Goal: Task Accomplishment & Management: Manage account settings

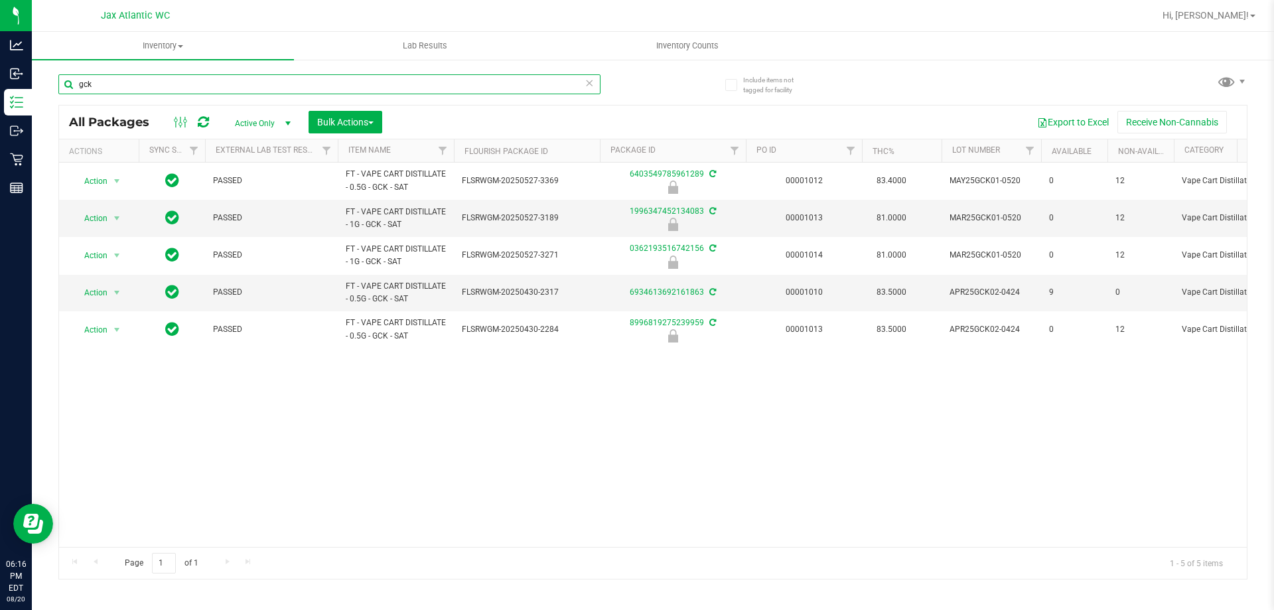
click at [123, 84] on input "gck" at bounding box center [329, 84] width 542 height 20
type input "klp"
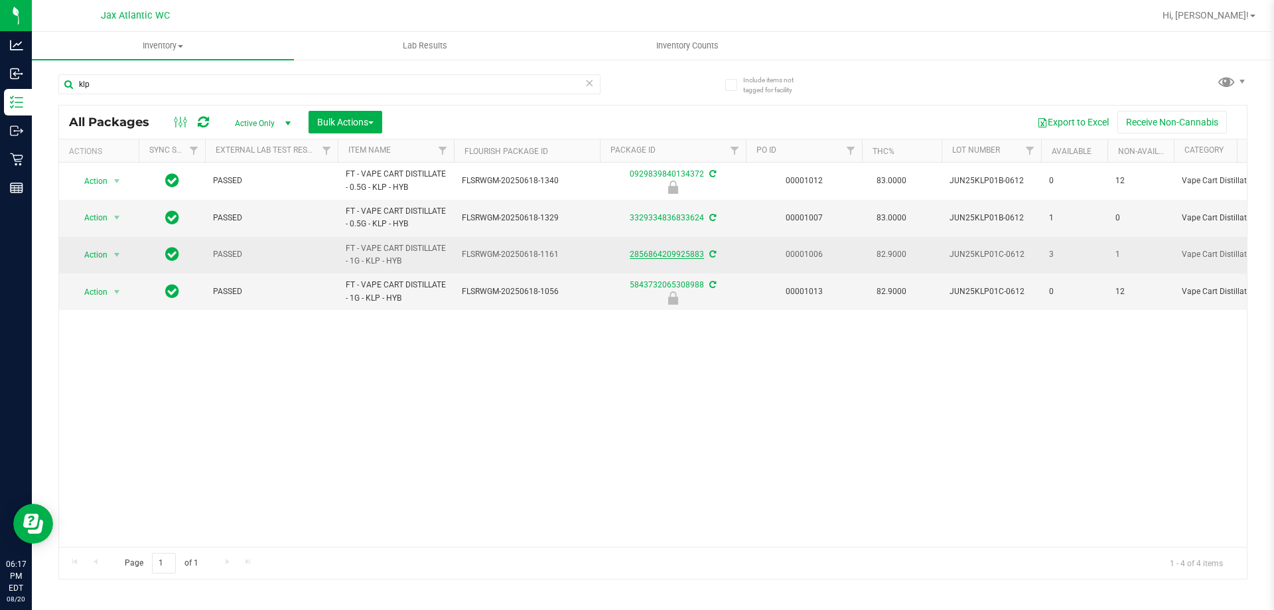
click at [666, 250] on link "2856864209925883" at bounding box center [667, 254] width 74 height 9
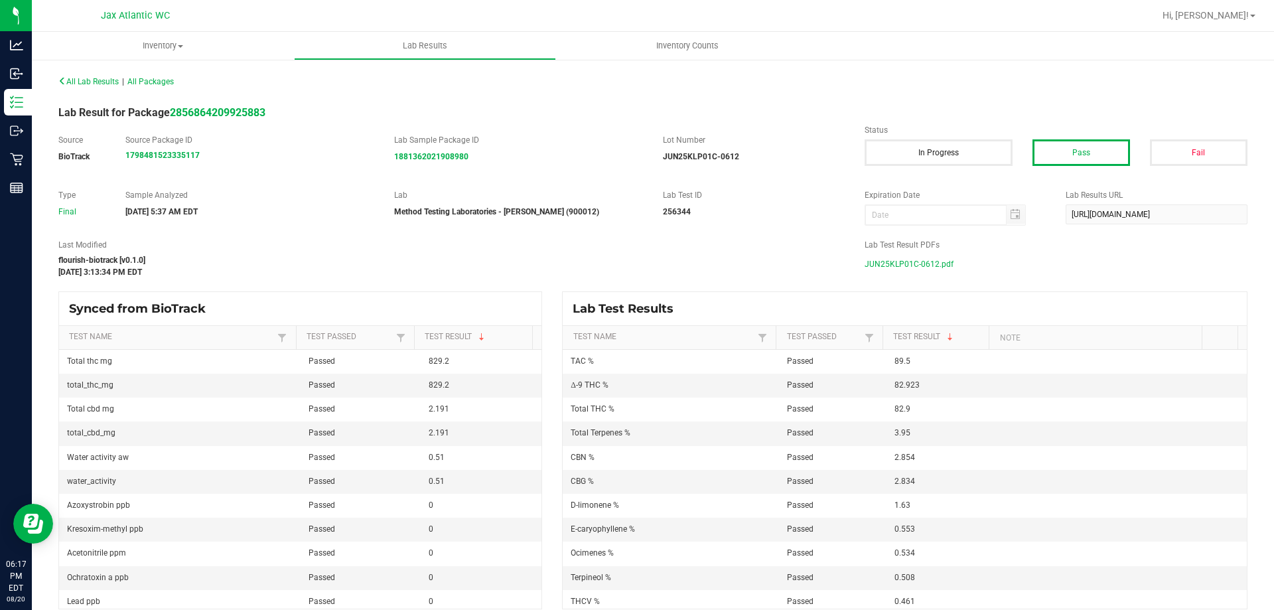
click at [900, 267] on span "JUN25KLP01C-0612.pdf" at bounding box center [909, 264] width 89 height 20
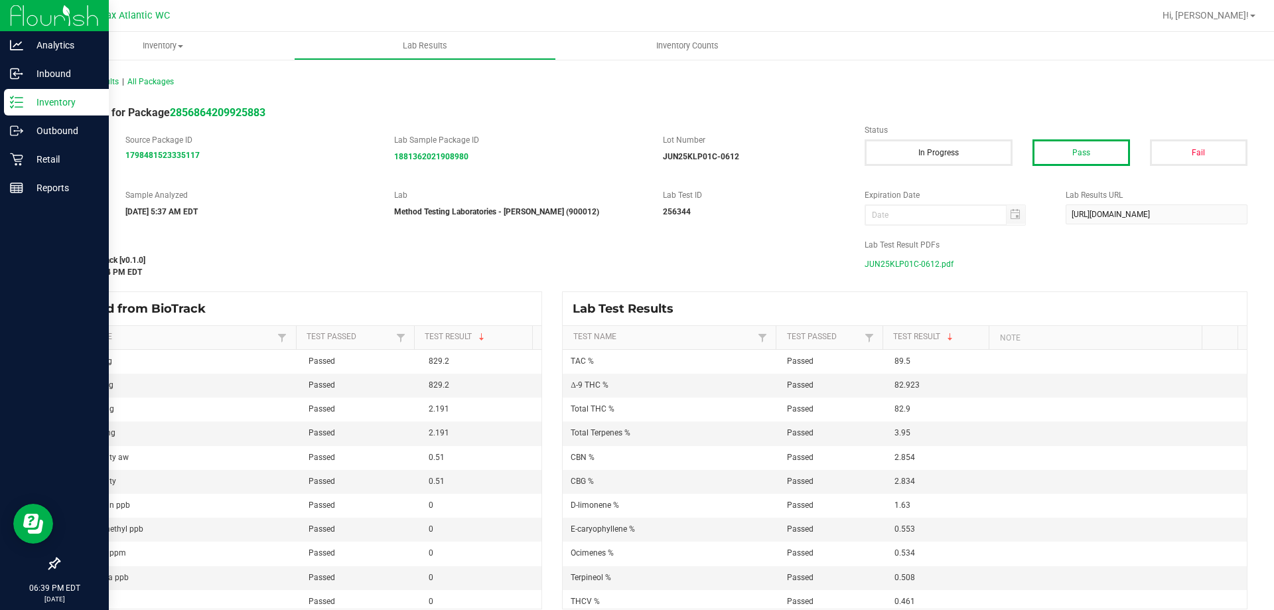
click at [22, 102] on line at bounding box center [18, 102] width 7 height 0
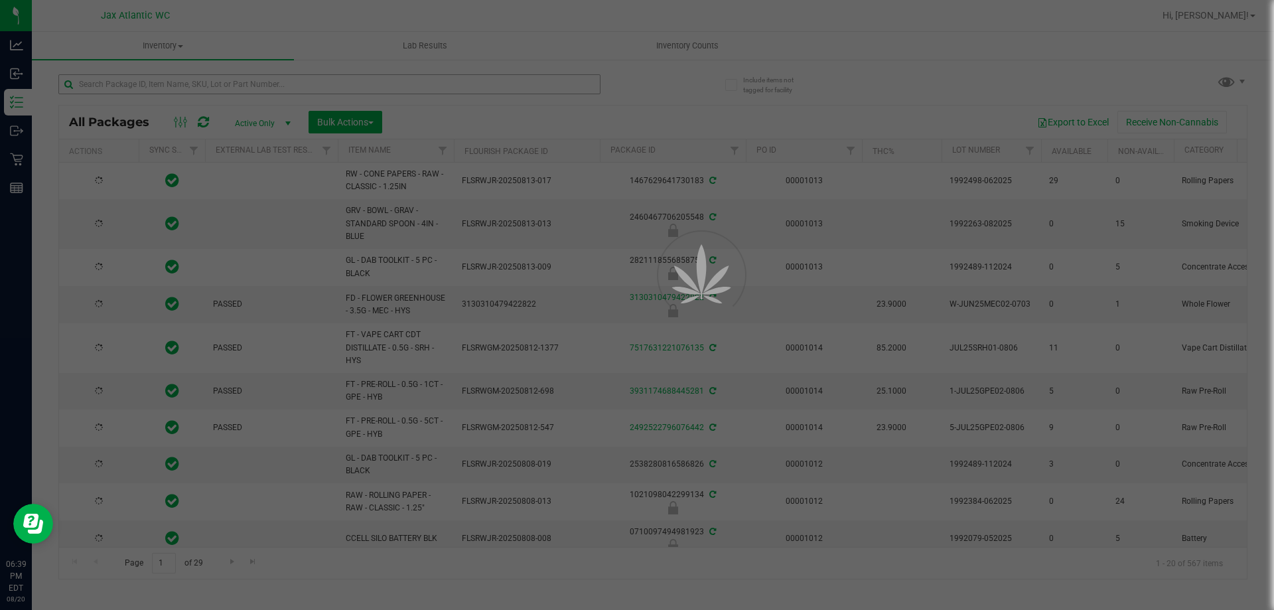
click at [140, 79] on div at bounding box center [637, 305] width 1274 height 610
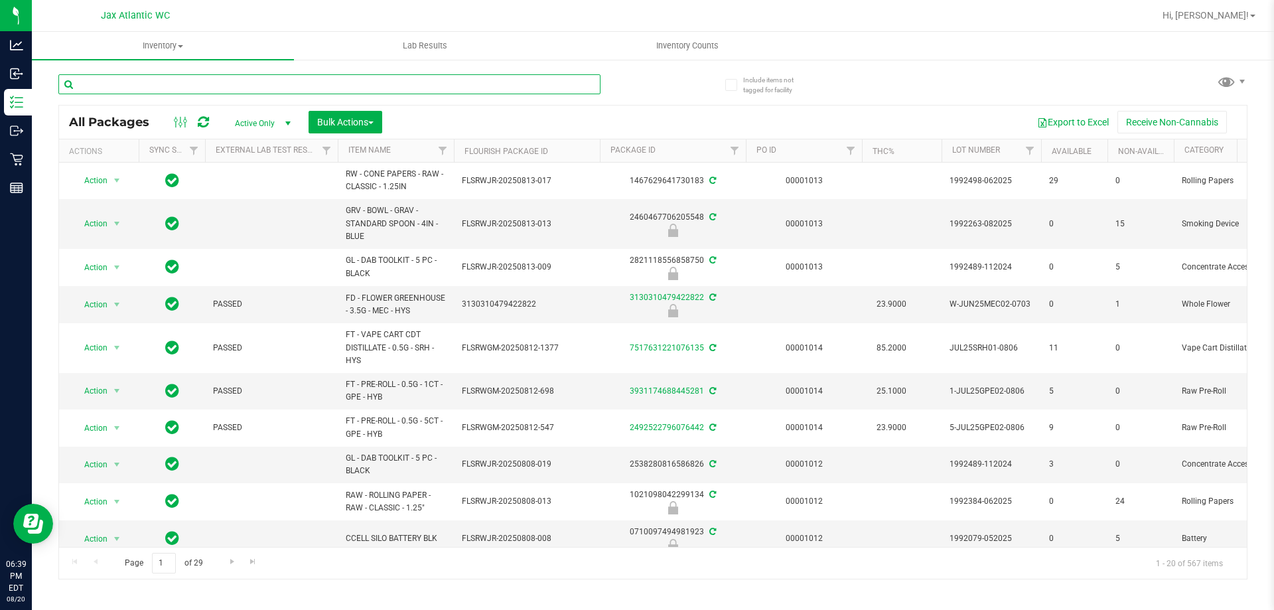
click at [129, 86] on input "text" at bounding box center [329, 84] width 542 height 20
type input "7up"
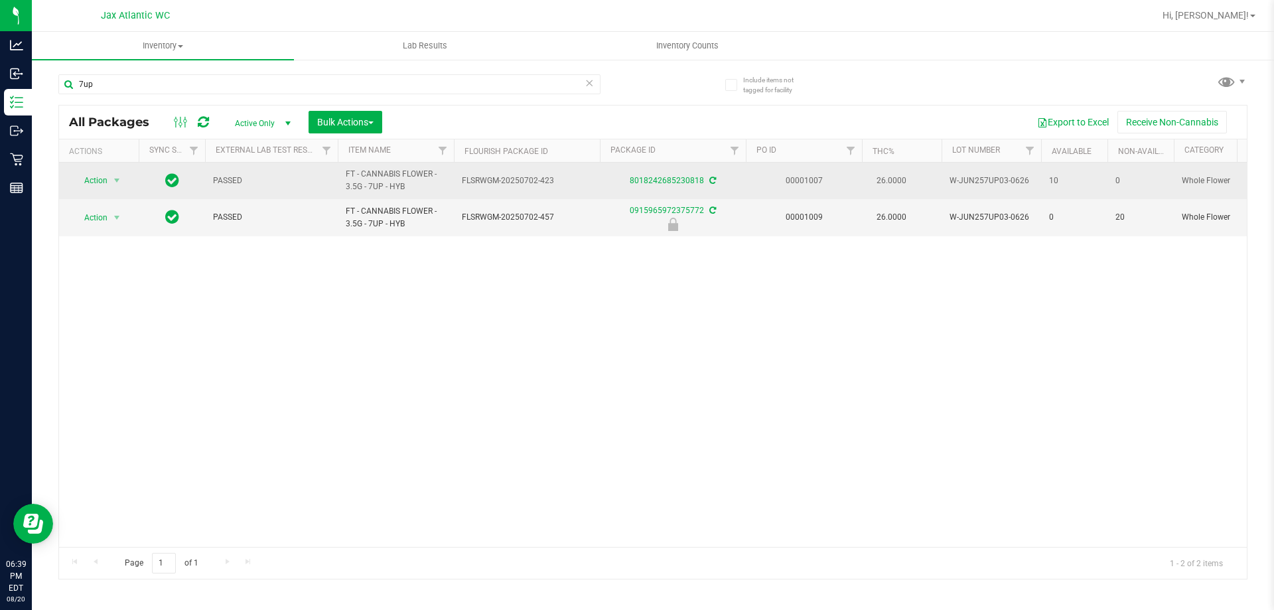
click at [680, 175] on div "8018242685230818" at bounding box center [673, 181] width 150 height 13
click at [677, 179] on link "8018242685230818" at bounding box center [667, 180] width 74 height 9
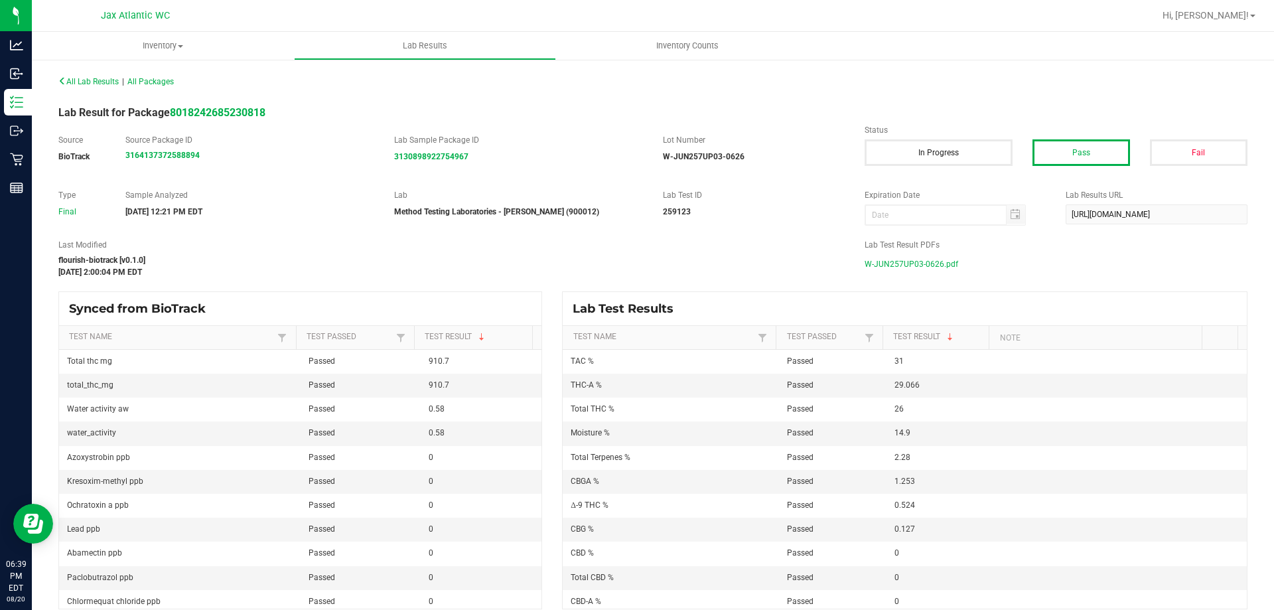
click at [907, 259] on span "W-JUN257UP03-0626.pdf" at bounding box center [912, 264] width 94 height 20
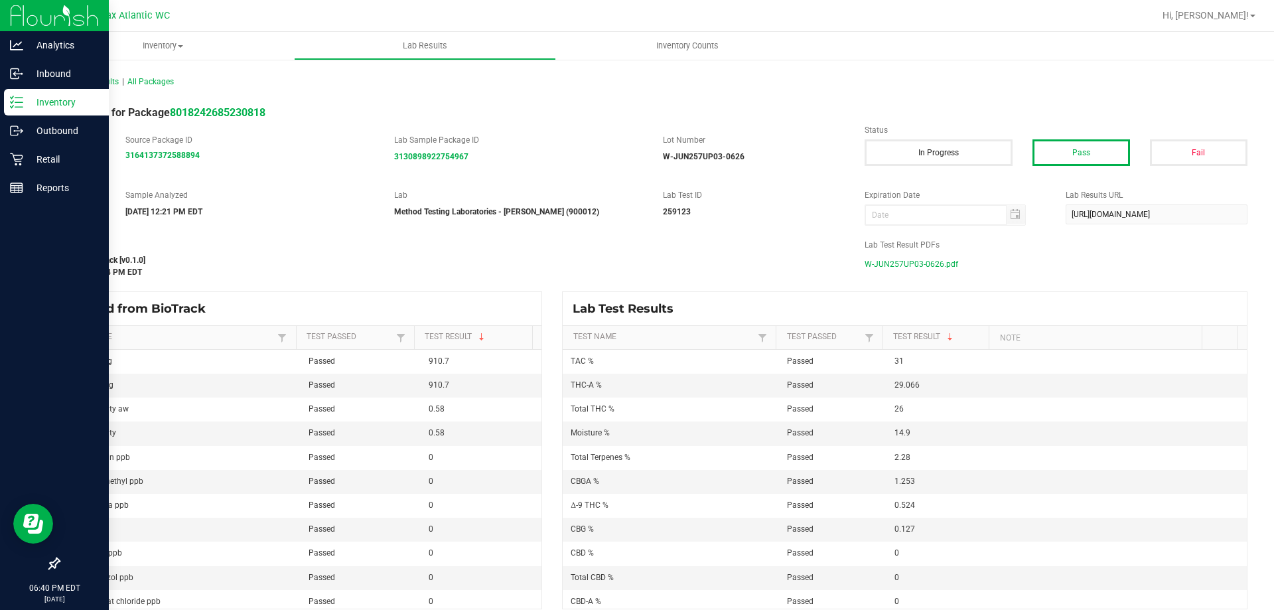
click at [20, 102] on line at bounding box center [18, 102] width 7 height 0
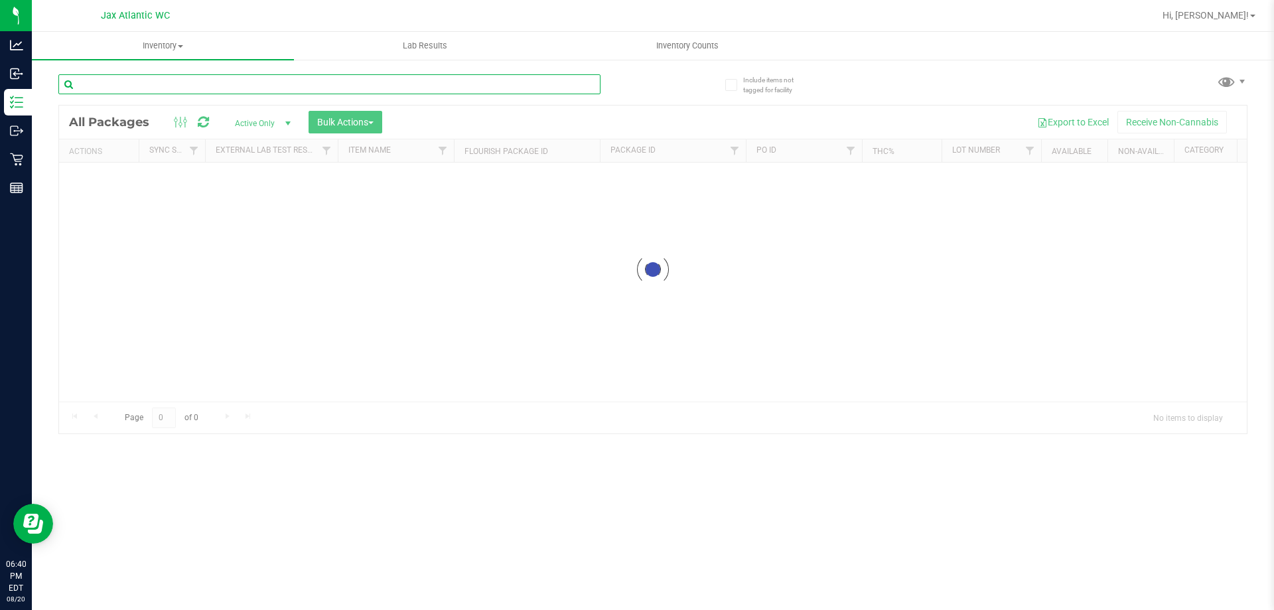
click at [164, 92] on input "text" at bounding box center [329, 84] width 542 height 20
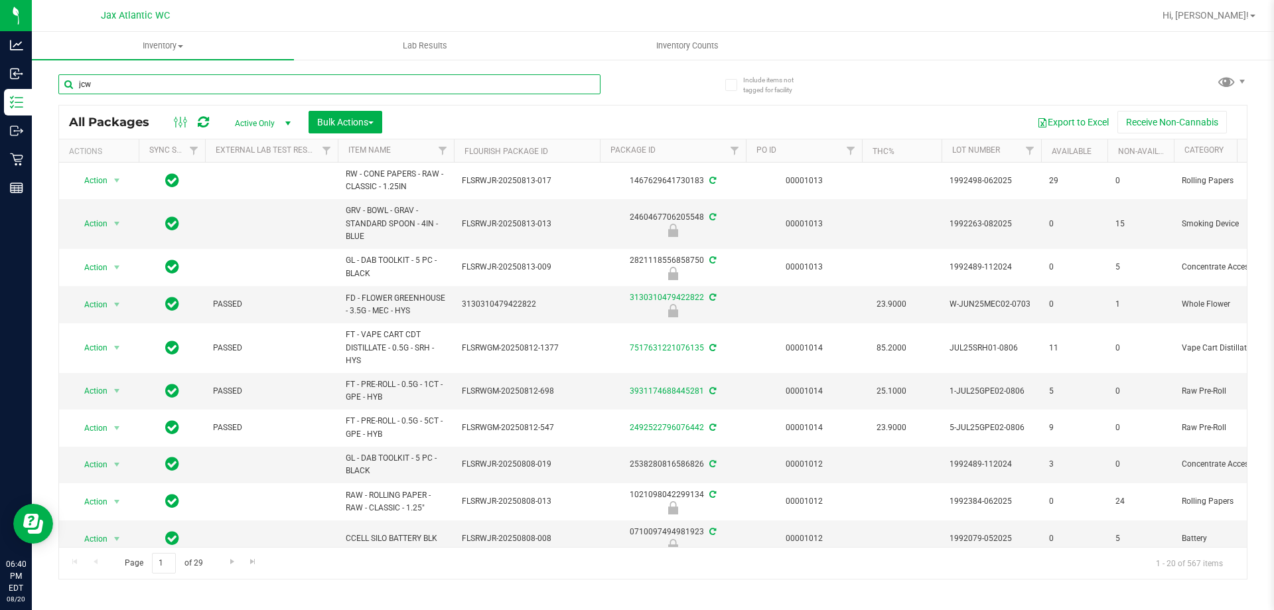
type input "jcw"
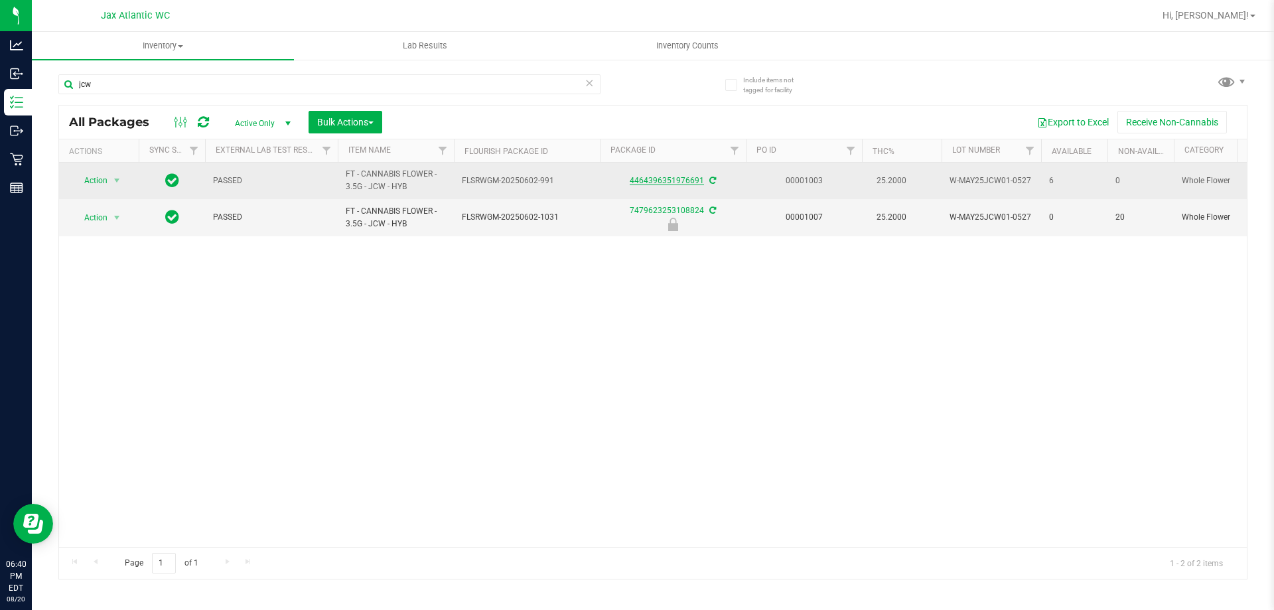
click at [686, 183] on link "4464396351976691" at bounding box center [667, 180] width 74 height 9
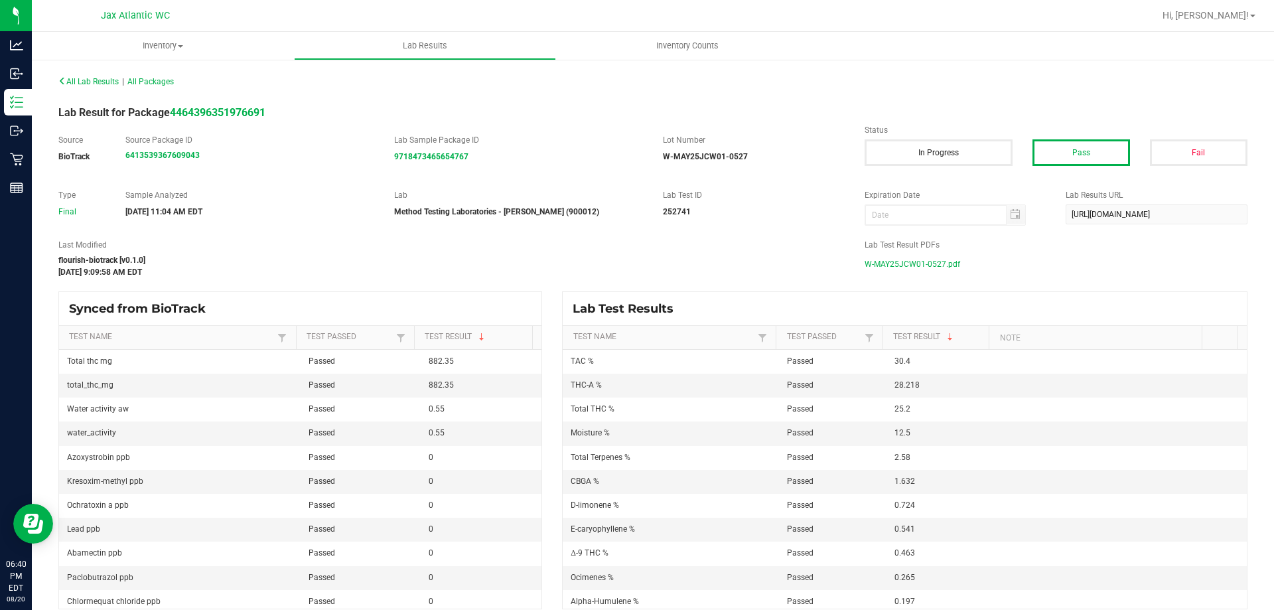
click at [931, 263] on span "W-MAY25JCW01-0527.pdf" at bounding box center [913, 264] width 96 height 20
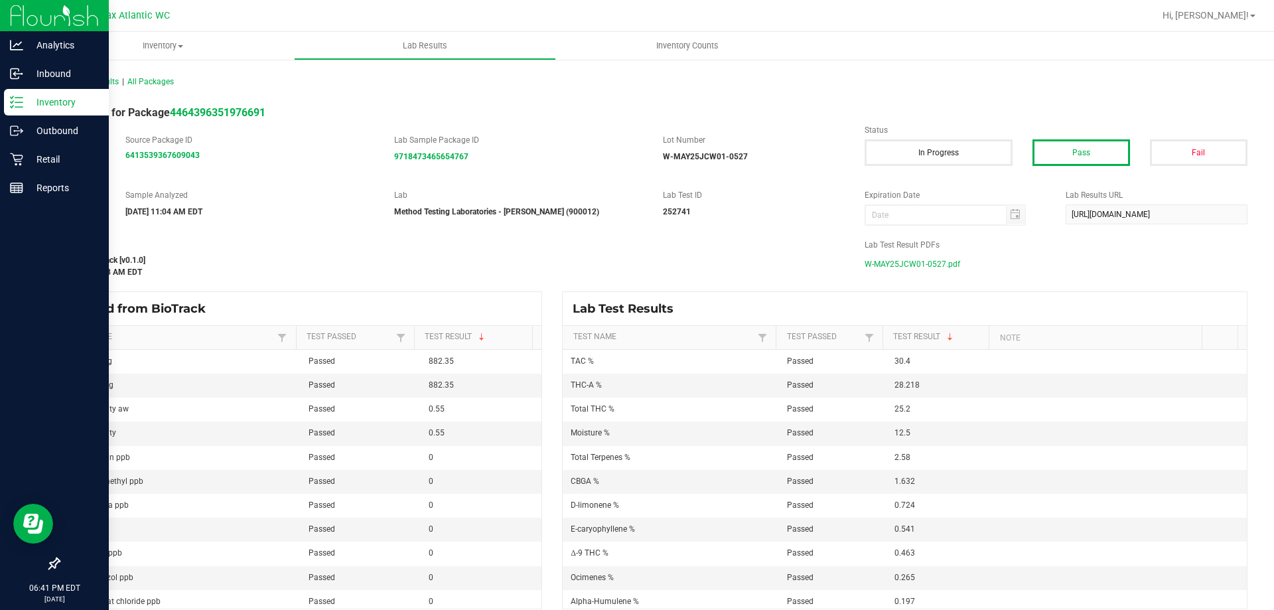
click at [27, 104] on p "Inventory" at bounding box center [63, 102] width 80 height 16
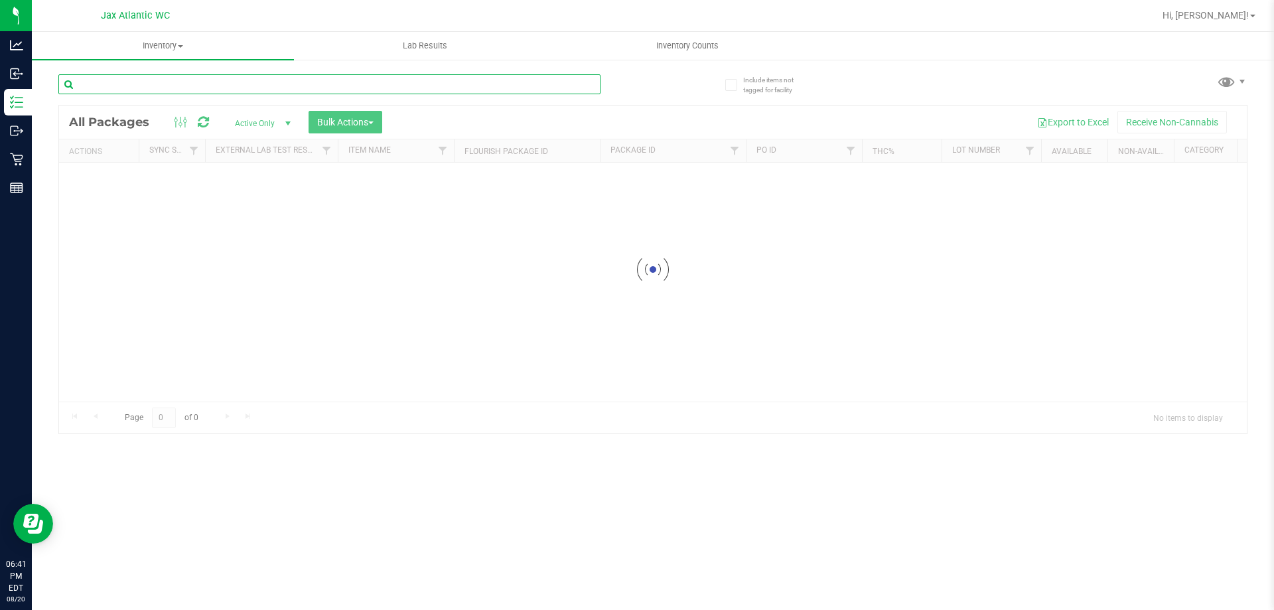
click at [135, 87] on input "text" at bounding box center [329, 84] width 542 height 20
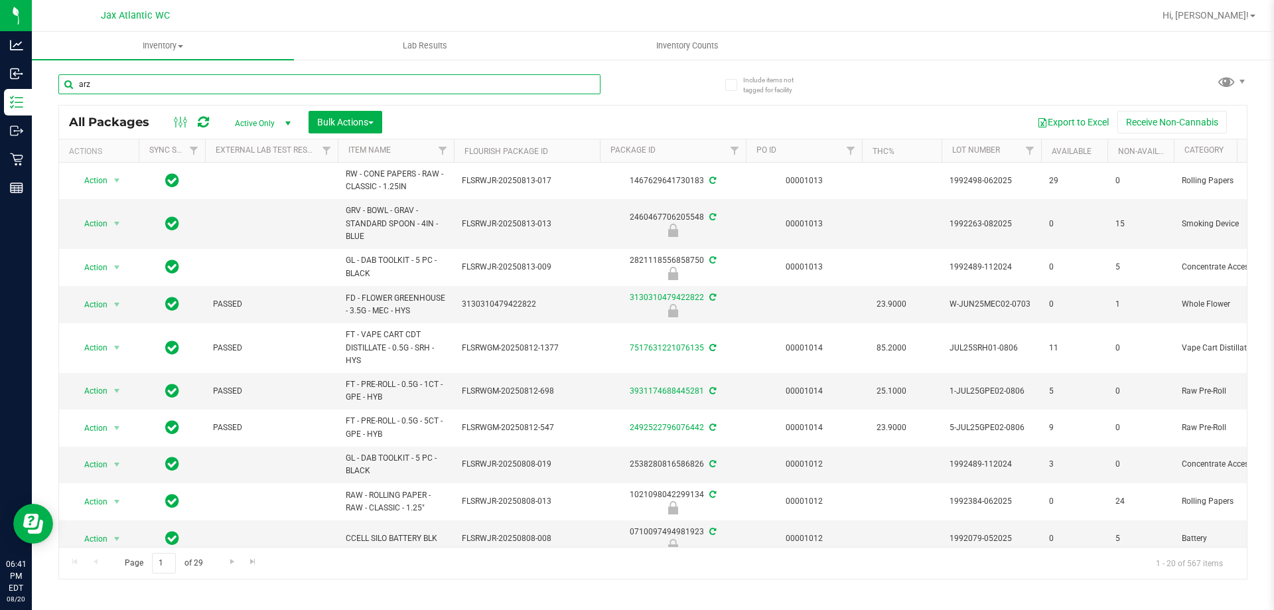
type input "arz"
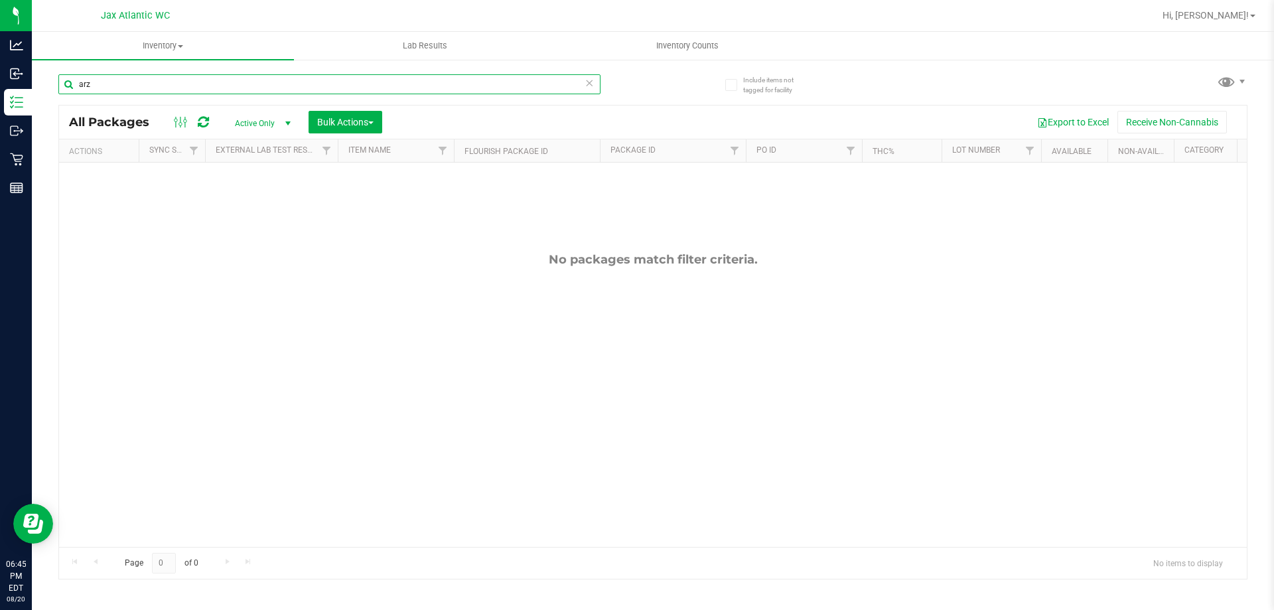
click at [301, 76] on input "arz" at bounding box center [329, 84] width 542 height 20
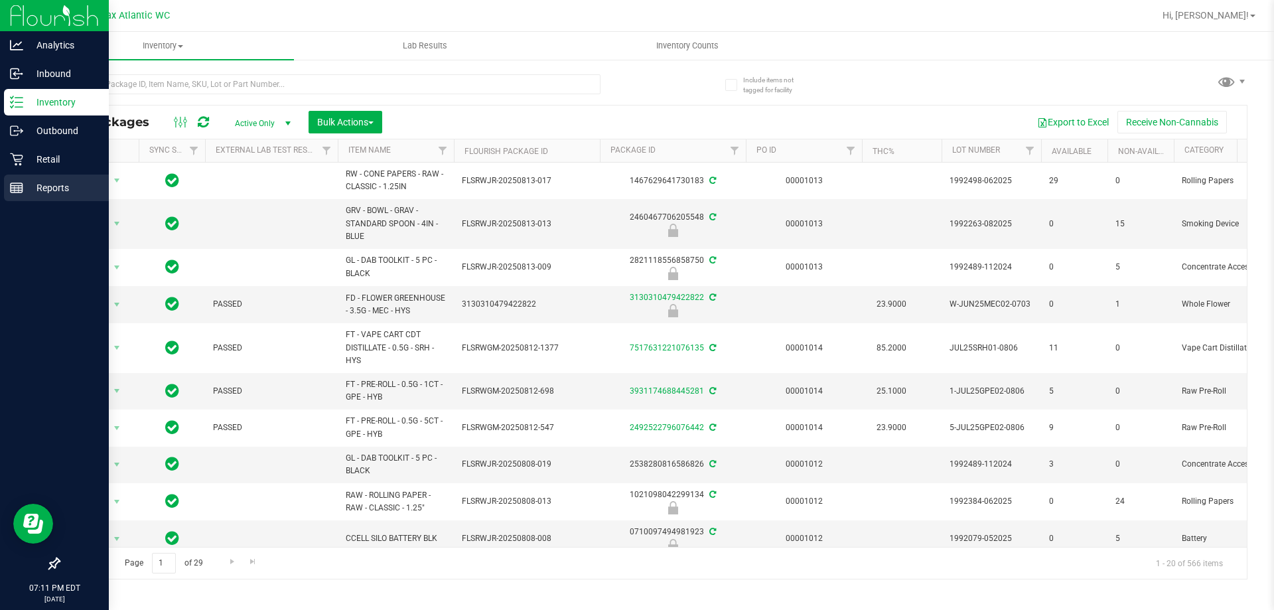
click at [70, 194] on p "Reports" at bounding box center [63, 188] width 80 height 16
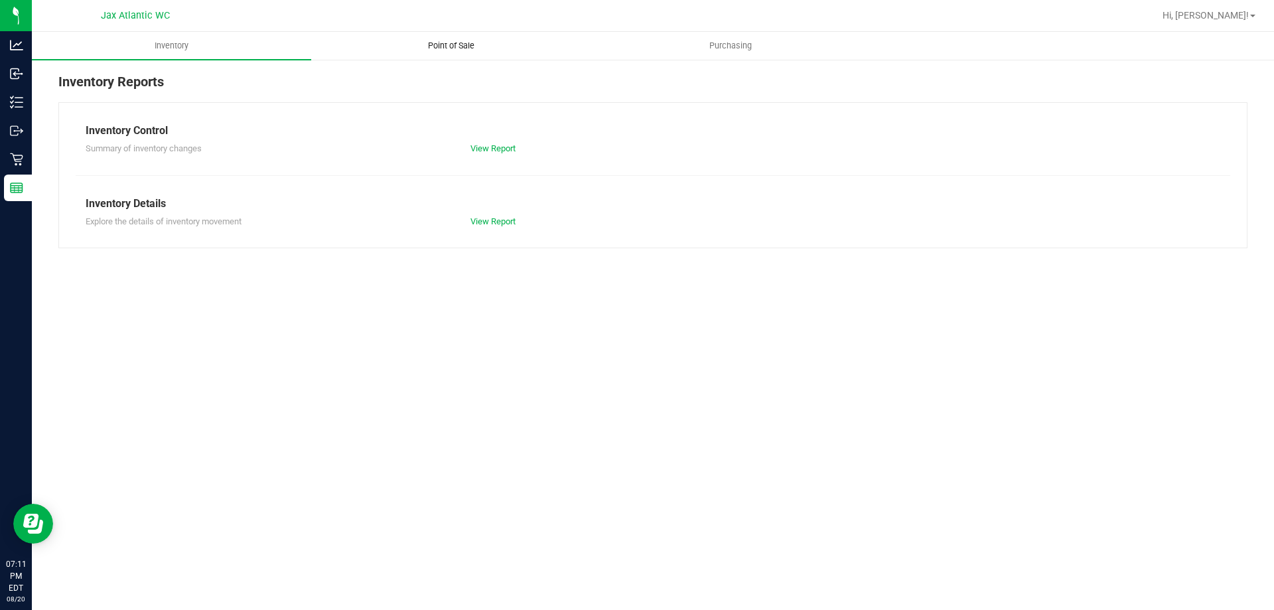
click at [441, 45] on span "Point of Sale" at bounding box center [451, 46] width 82 height 12
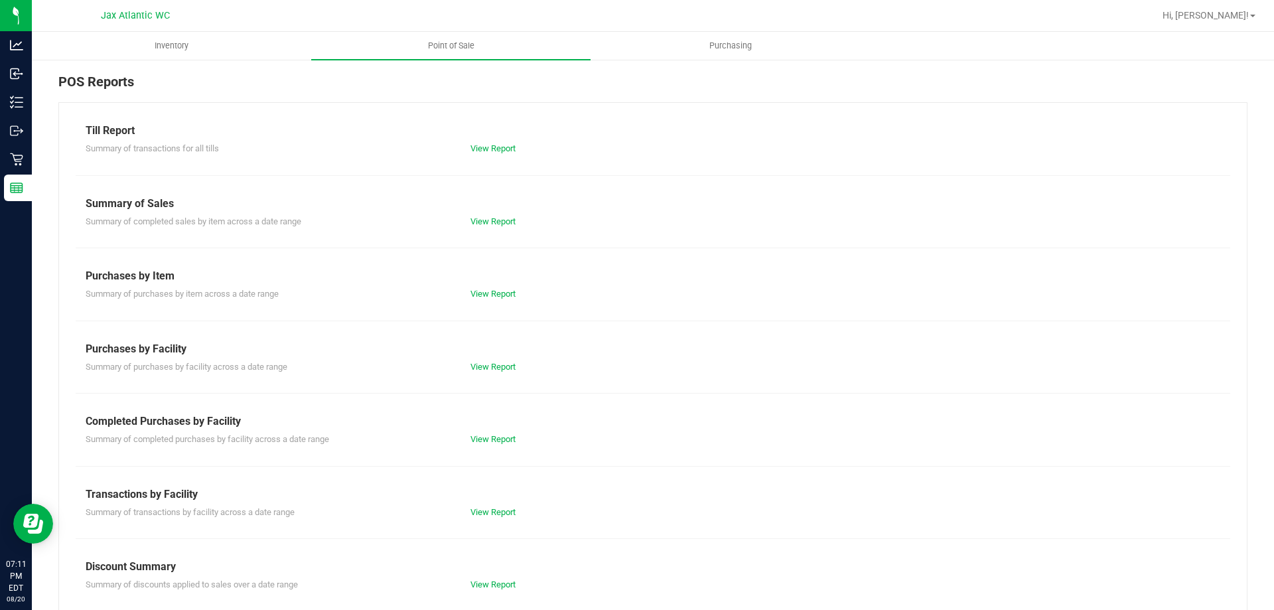
click at [490, 447] on div "Till Report Summary of transactions for all tills View Report Summary of Sales …" at bounding box center [652, 393] width 1189 height 582
click at [492, 442] on link "View Report" at bounding box center [493, 439] width 45 height 10
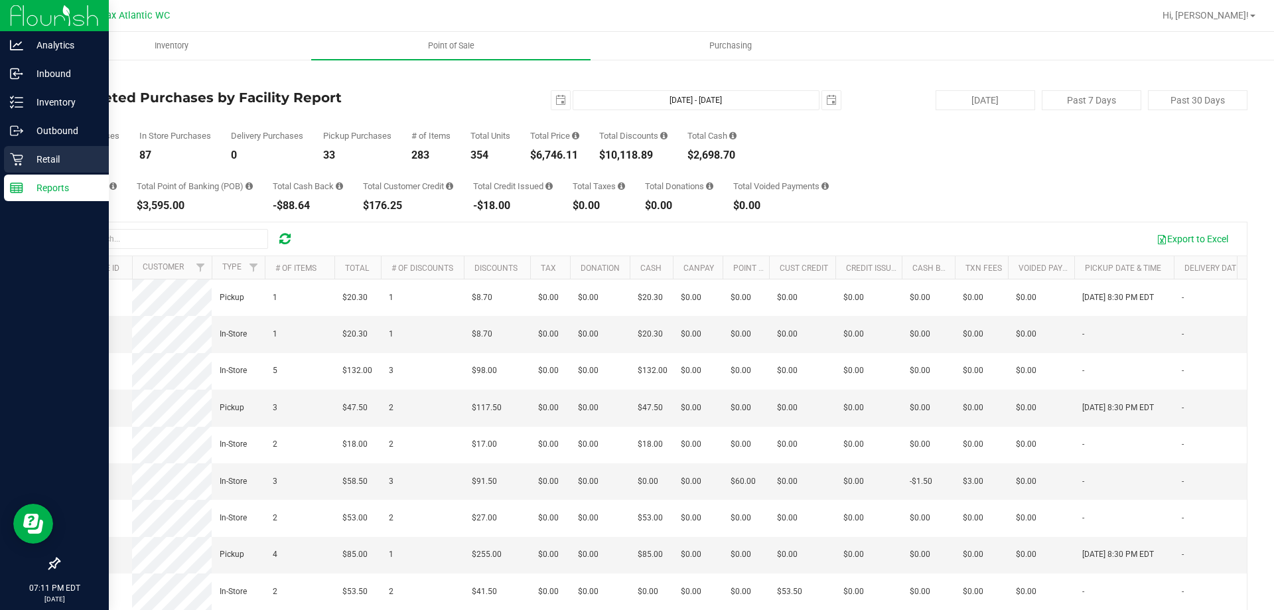
click at [50, 161] on p "Retail" at bounding box center [63, 159] width 80 height 16
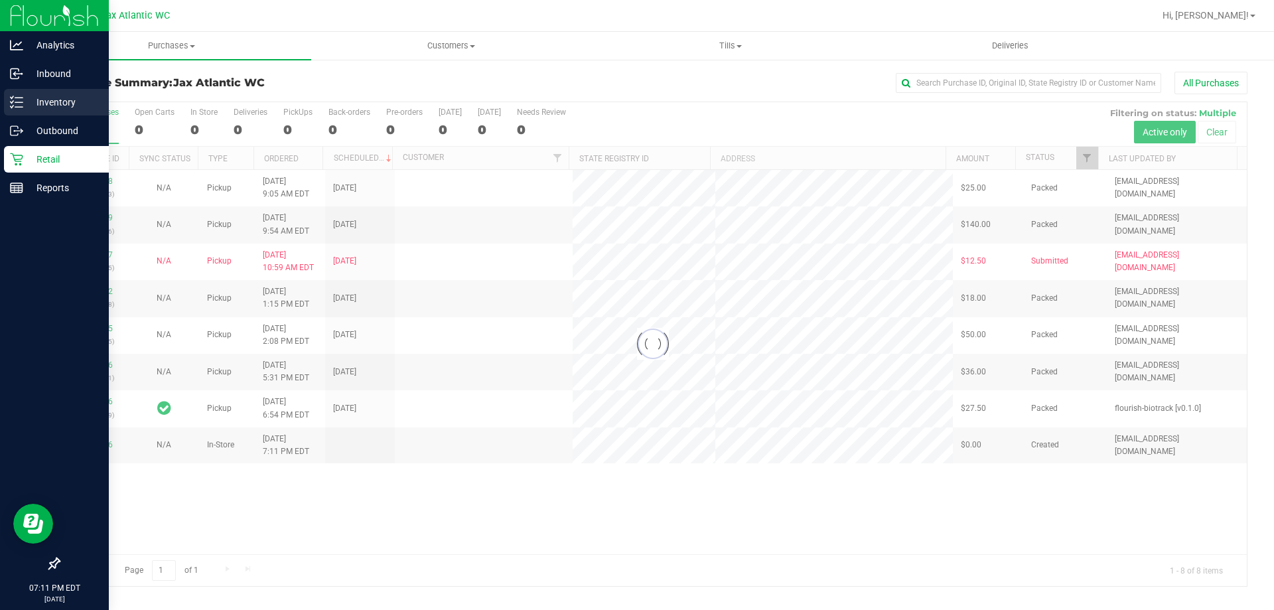
click at [17, 102] on icon at bounding box center [16, 102] width 13 height 13
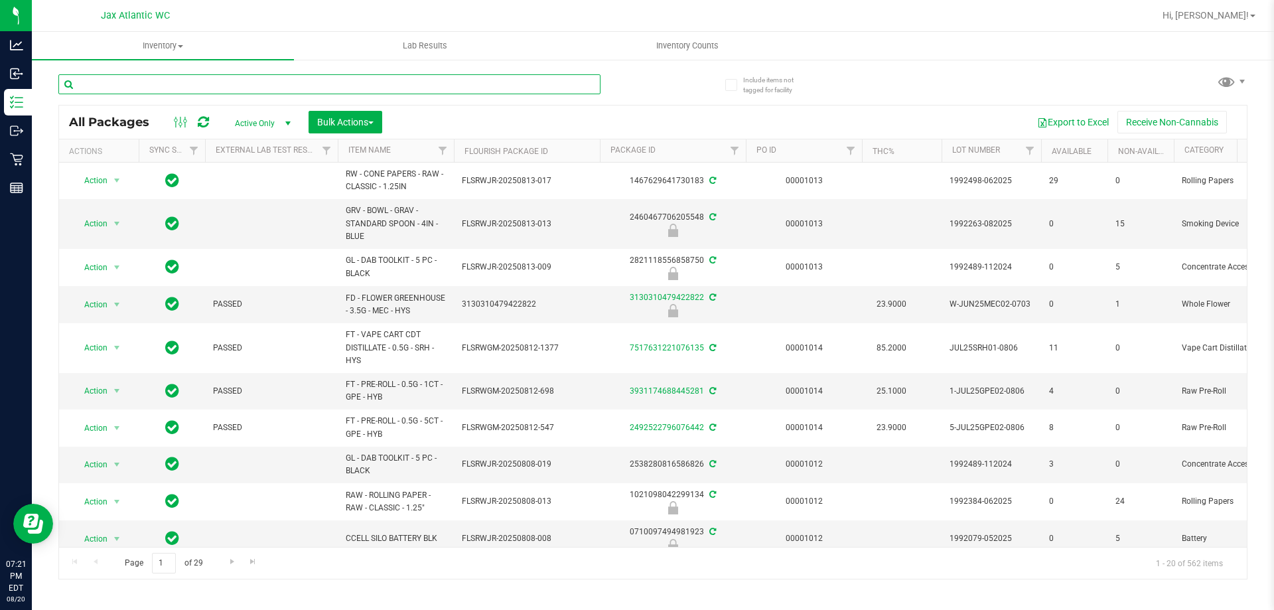
click at [237, 85] on input "text" at bounding box center [329, 84] width 542 height 20
type input "dsc"
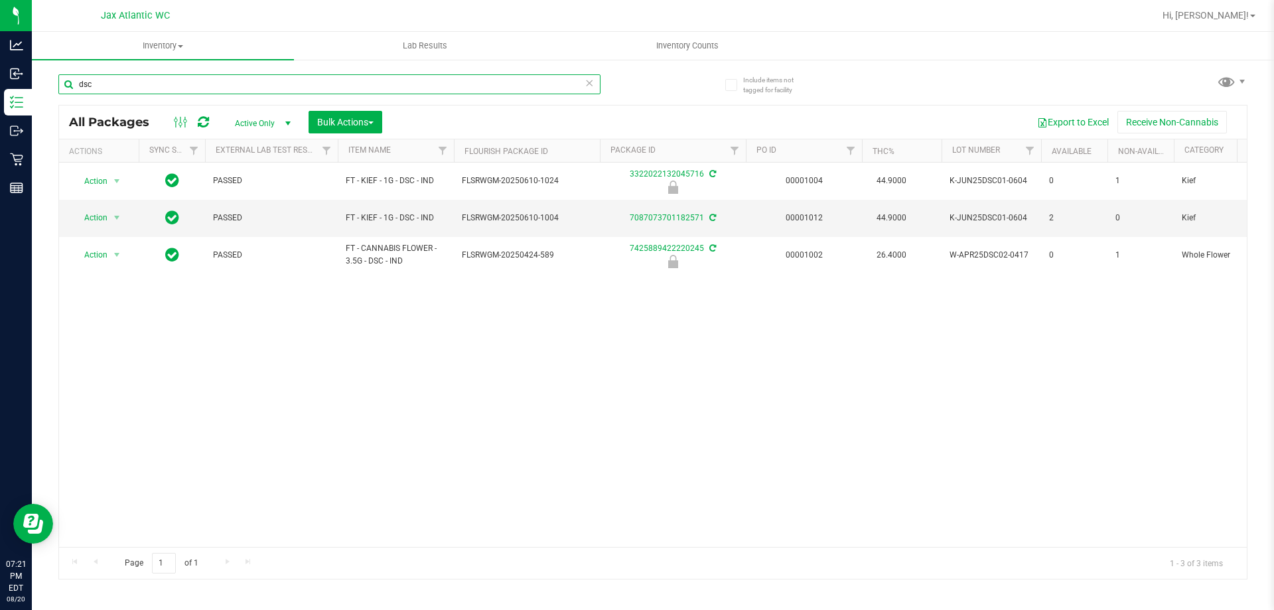
click at [126, 91] on input "dsc" at bounding box center [329, 84] width 542 height 20
click at [125, 91] on input "dsc" at bounding box center [329, 84] width 542 height 20
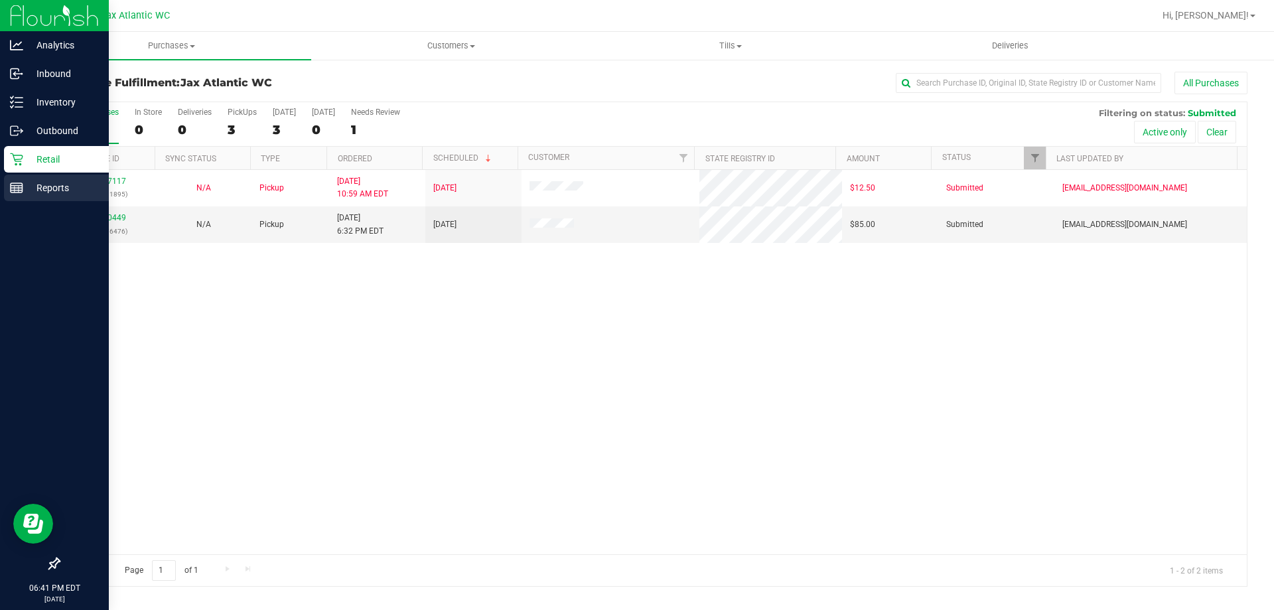
click at [15, 184] on icon at bounding box center [16, 187] width 13 height 13
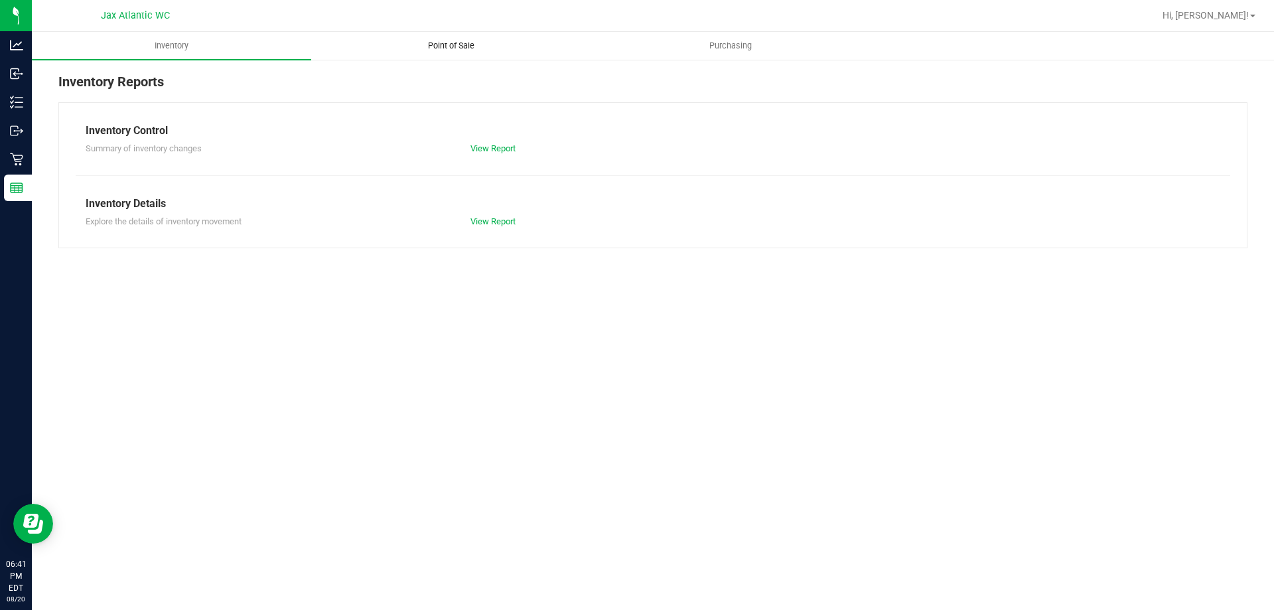
click at [435, 42] on span "Point of Sale" at bounding box center [451, 46] width 82 height 12
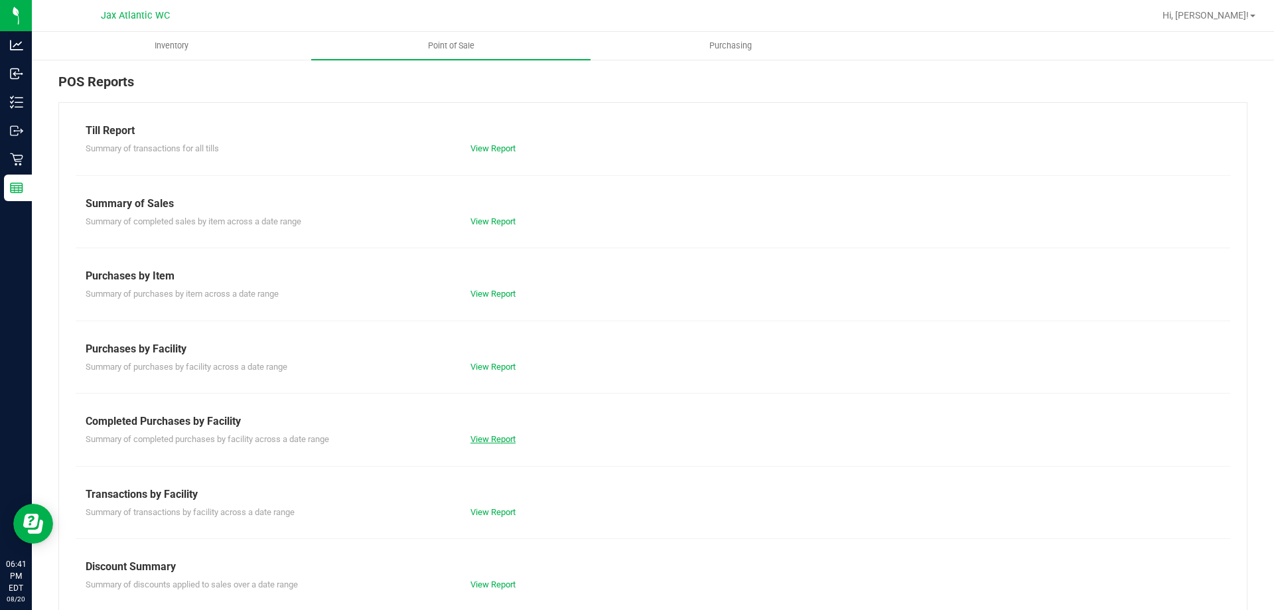
click at [492, 444] on div "View Report" at bounding box center [557, 439] width 192 height 13
click at [492, 439] on link "View Report" at bounding box center [493, 439] width 45 height 10
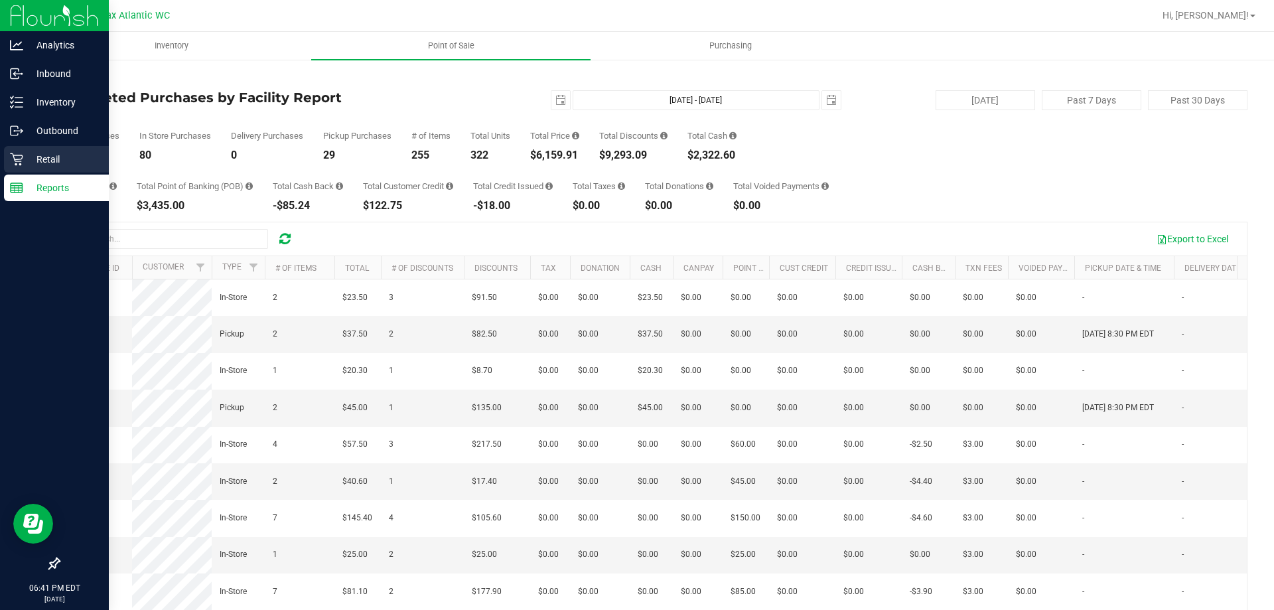
click at [15, 155] on icon at bounding box center [16, 159] width 13 height 13
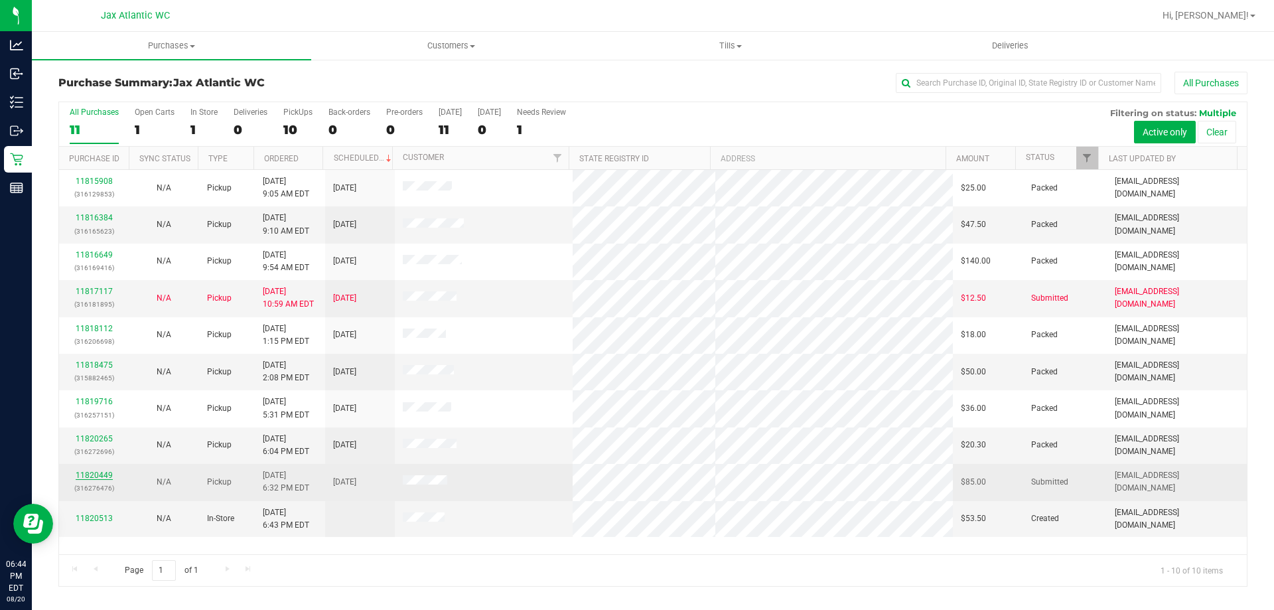
click at [106, 473] on link "11820449" at bounding box center [94, 475] width 37 height 9
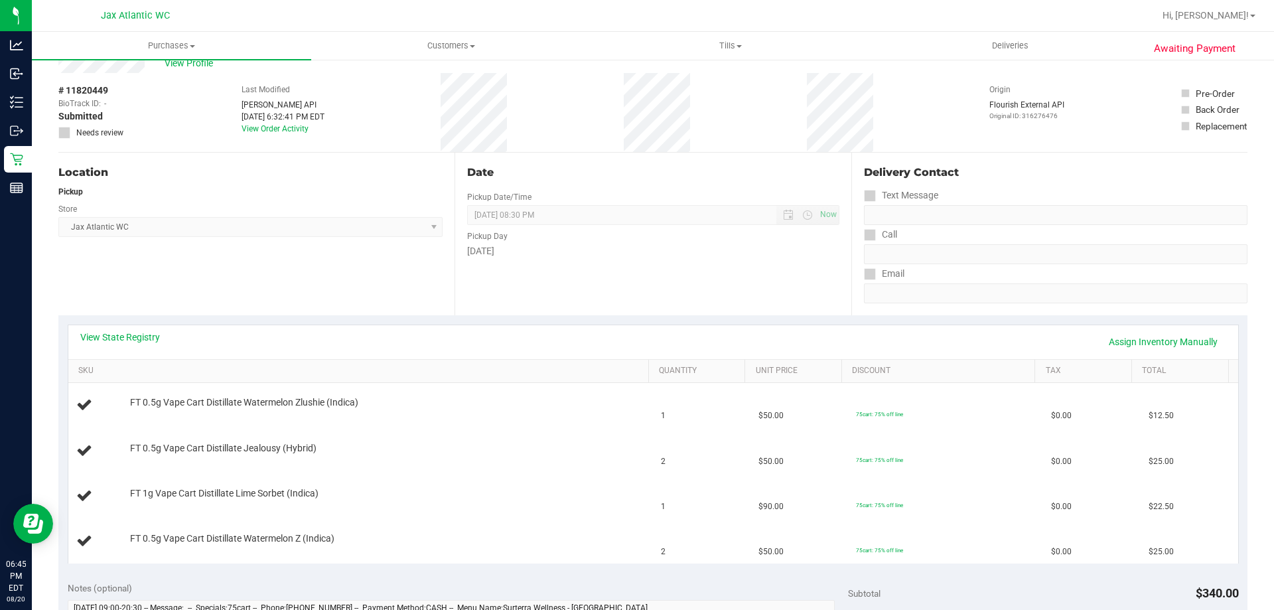
scroll to position [66, 0]
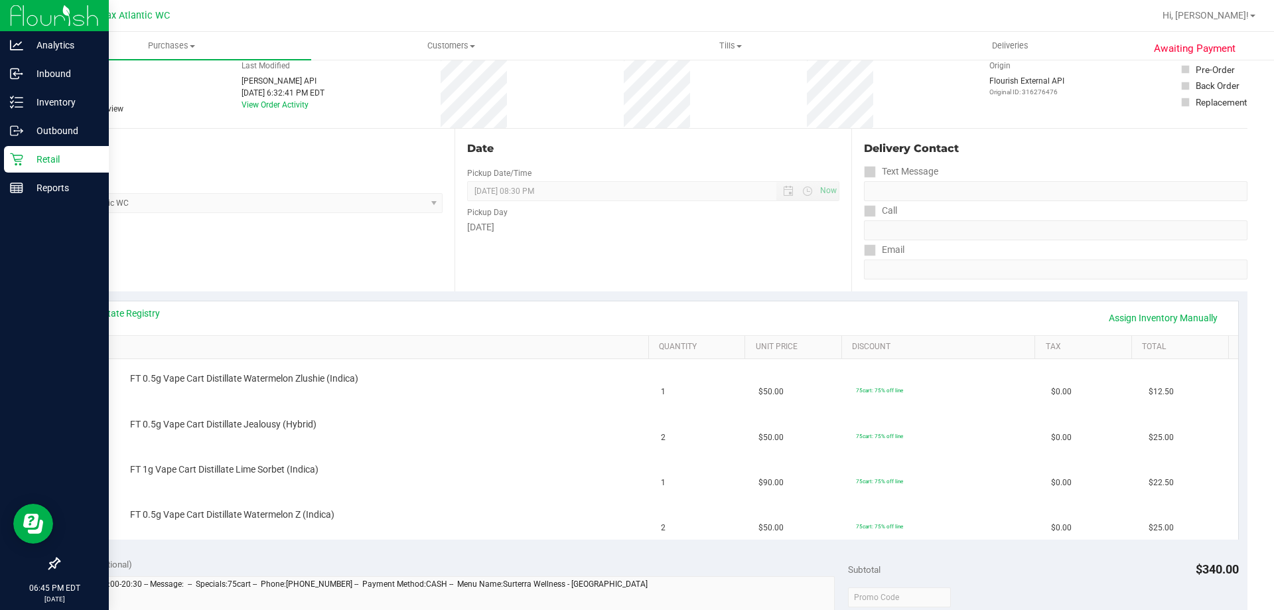
click at [29, 156] on p "Retail" at bounding box center [63, 159] width 80 height 16
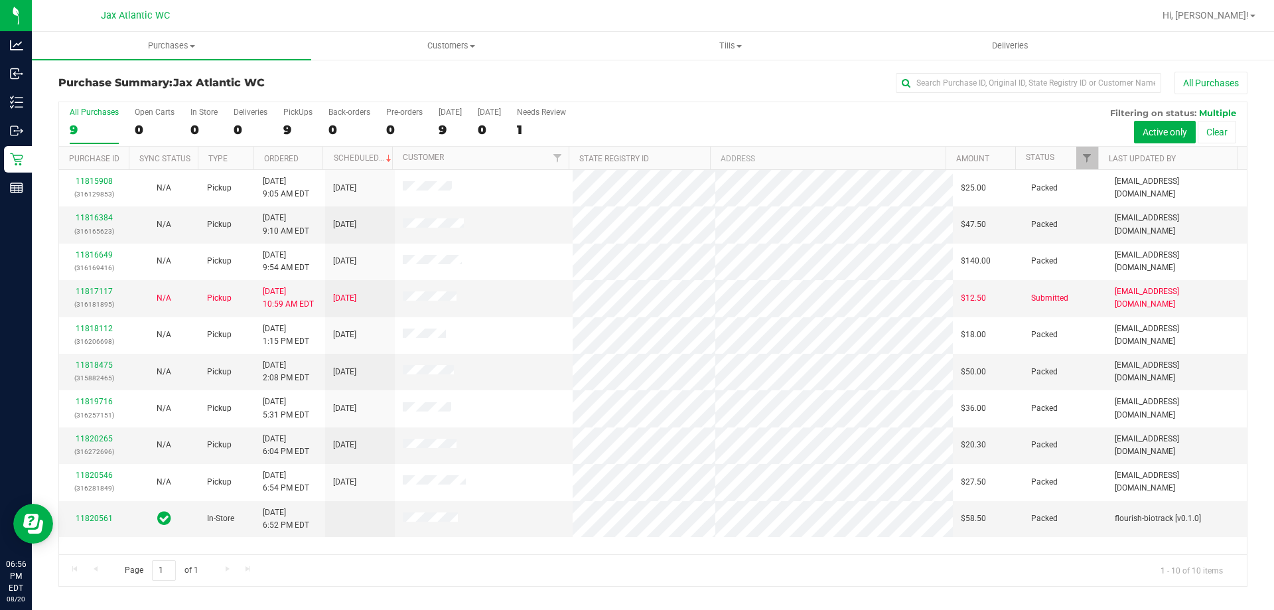
click at [98, 114] on div "All Purchases" at bounding box center [94, 112] width 49 height 9
click at [0, 0] on input "All Purchases 9" at bounding box center [0, 0] width 0 height 0
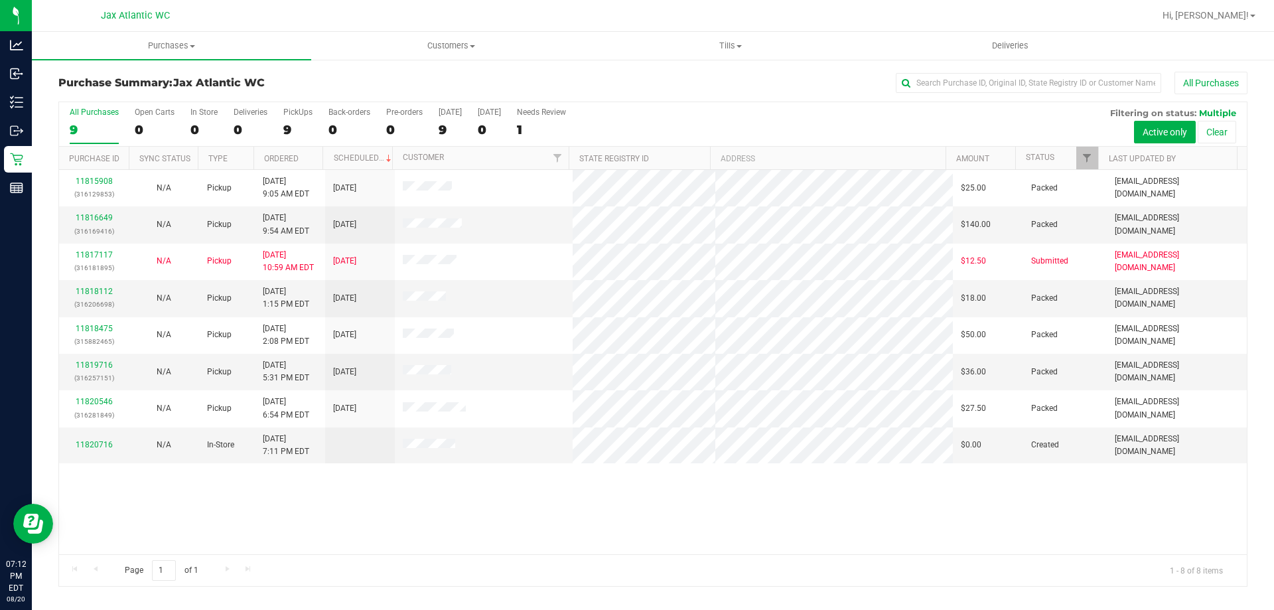
click at [82, 125] on div "9" at bounding box center [94, 129] width 49 height 15
click at [0, 0] on input "All Purchases 9" at bounding box center [0, 0] width 0 height 0
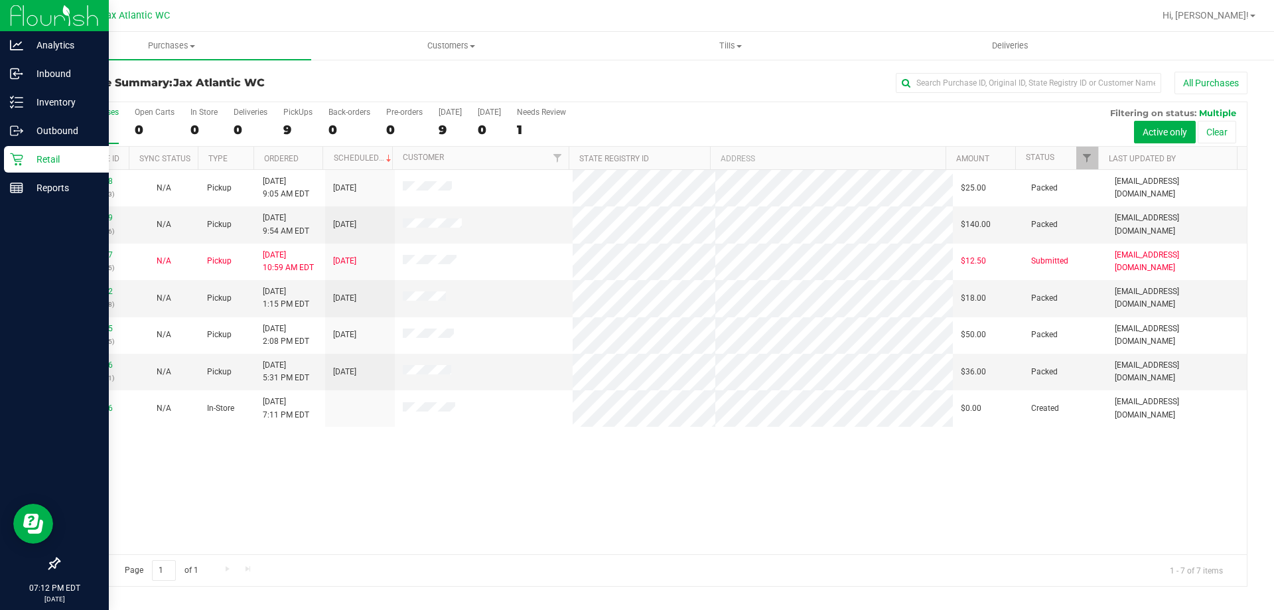
click at [28, 166] on p "Retail" at bounding box center [63, 159] width 80 height 16
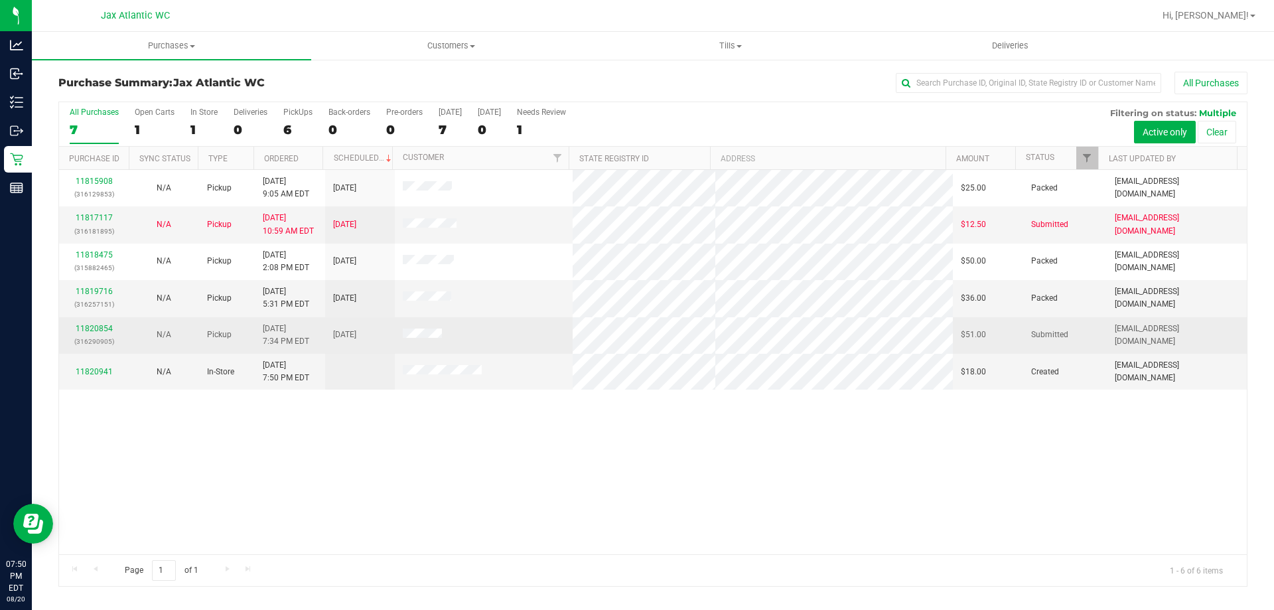
click at [95, 336] on p "(316290905)" at bounding box center [94, 341] width 54 height 13
click at [94, 330] on link "11820854" at bounding box center [94, 328] width 37 height 9
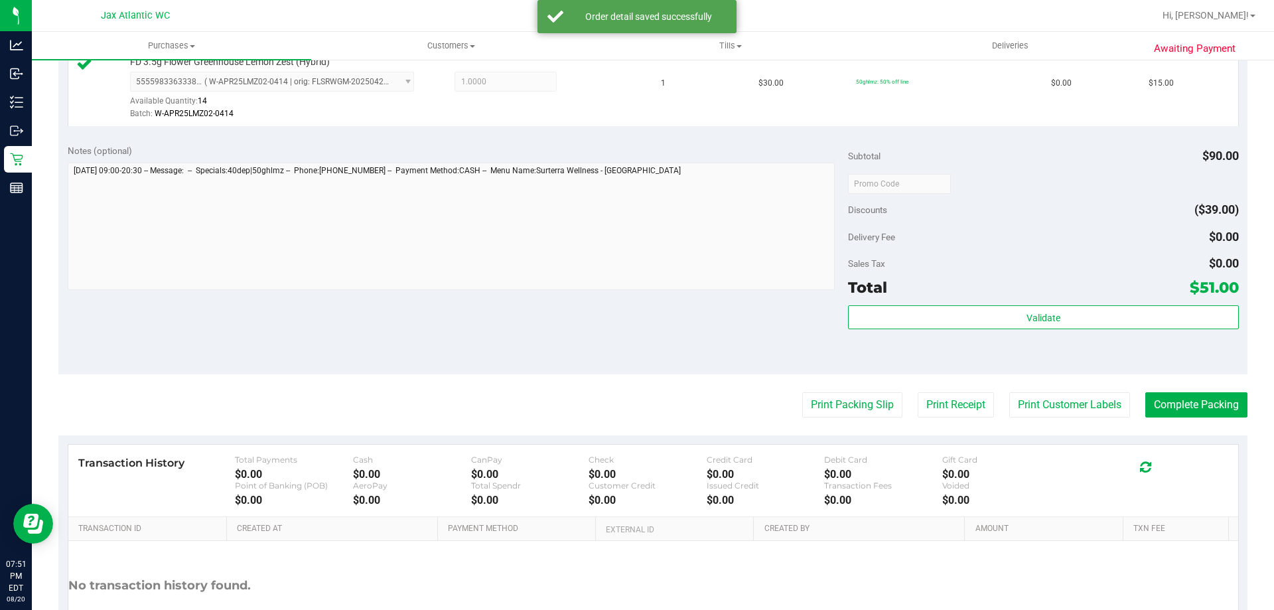
scroll to position [531, 0]
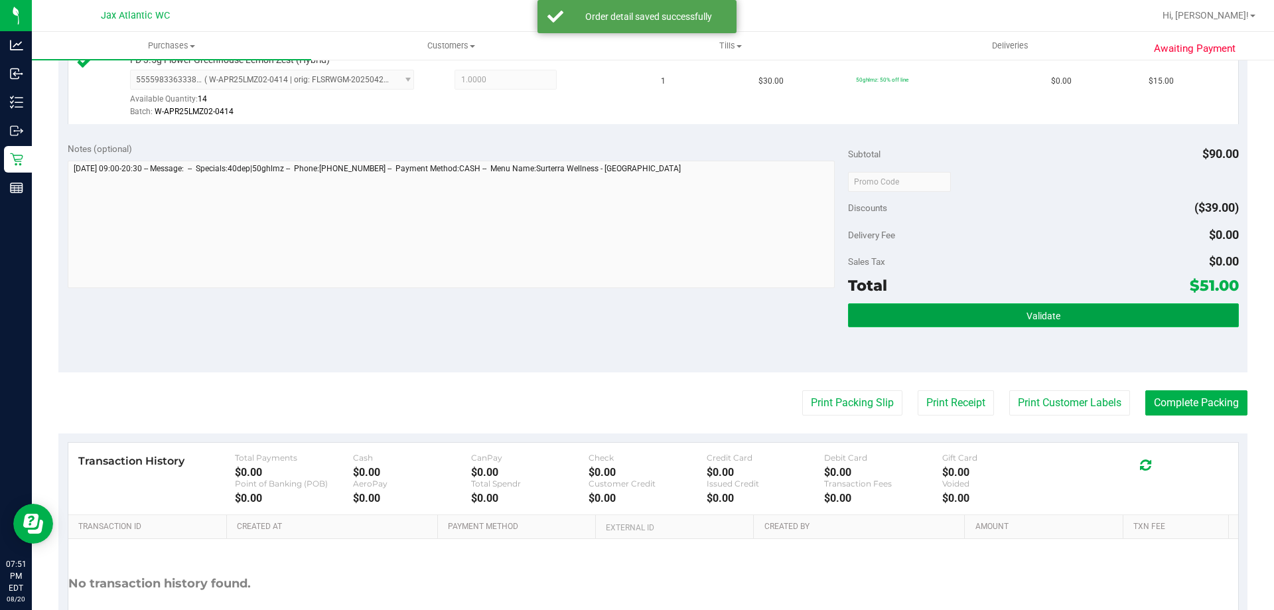
click at [899, 311] on button "Validate" at bounding box center [1043, 315] width 390 height 24
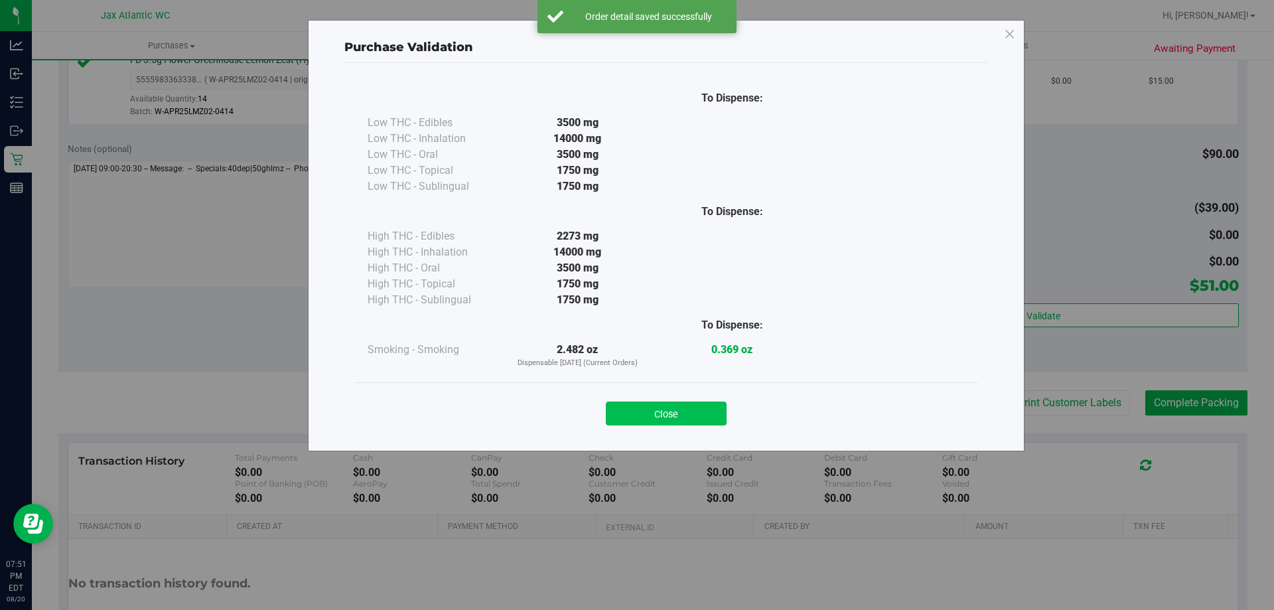
click at [686, 411] on button "Close" at bounding box center [666, 414] width 121 height 24
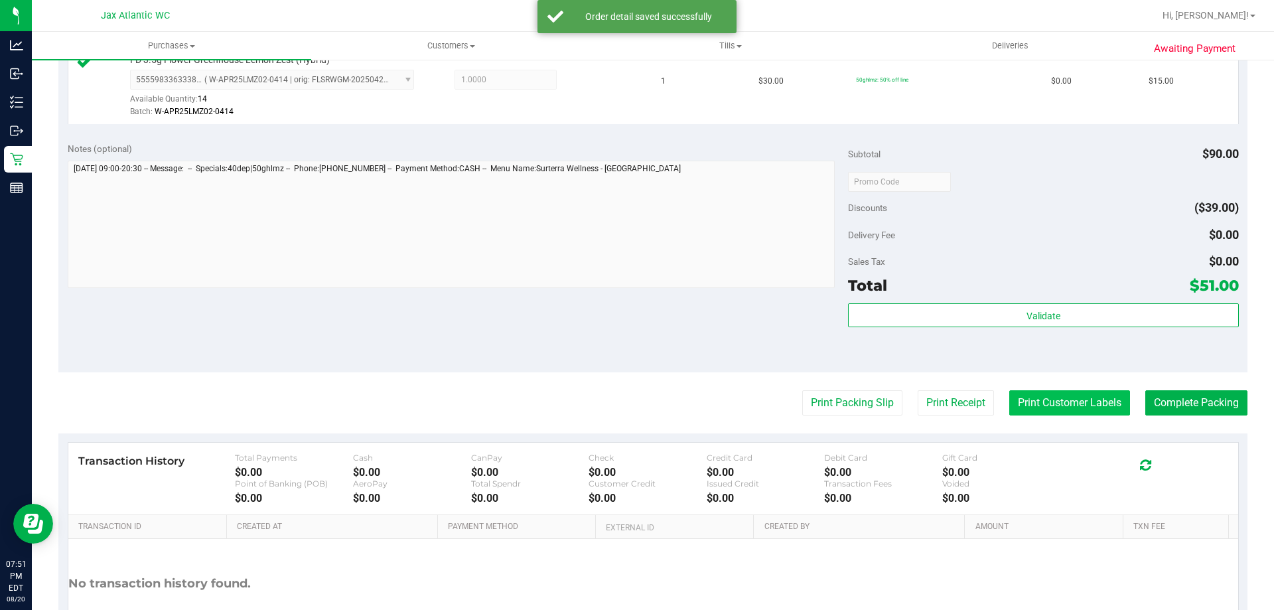
click at [1080, 397] on button "Print Customer Labels" at bounding box center [1069, 402] width 121 height 25
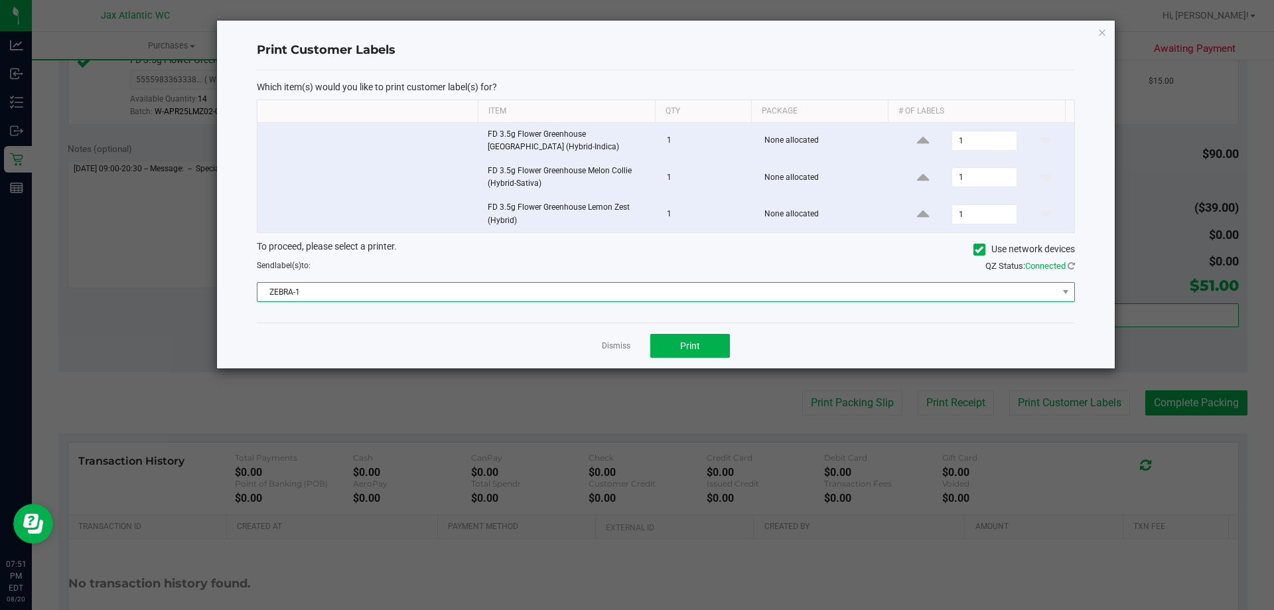
click at [696, 291] on span "ZEBRA-1" at bounding box center [657, 292] width 800 height 19
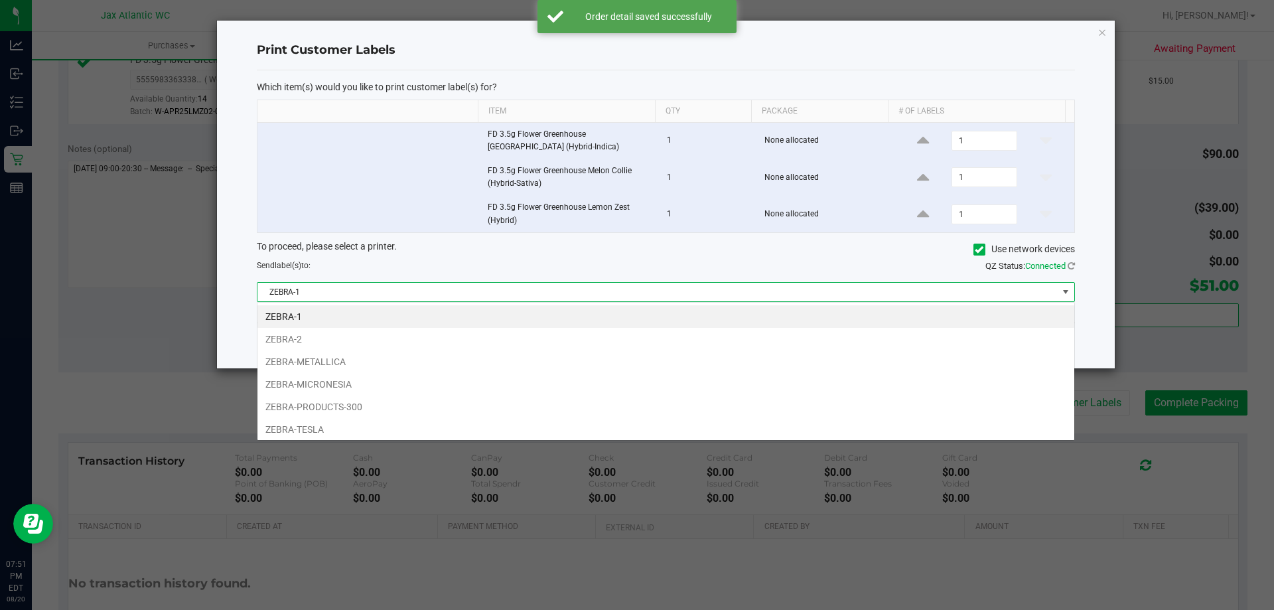
scroll to position [20, 818]
click at [321, 427] on li "ZEBRA-TESLA" at bounding box center [665, 429] width 817 height 23
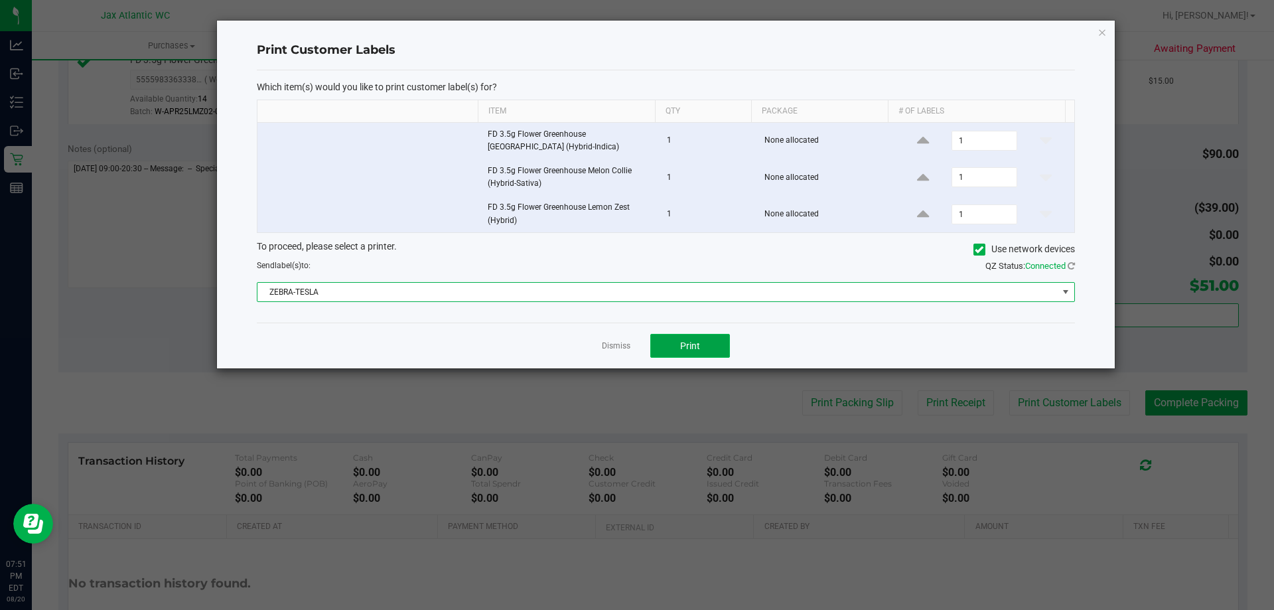
click at [695, 342] on span "Print" at bounding box center [690, 345] width 20 height 11
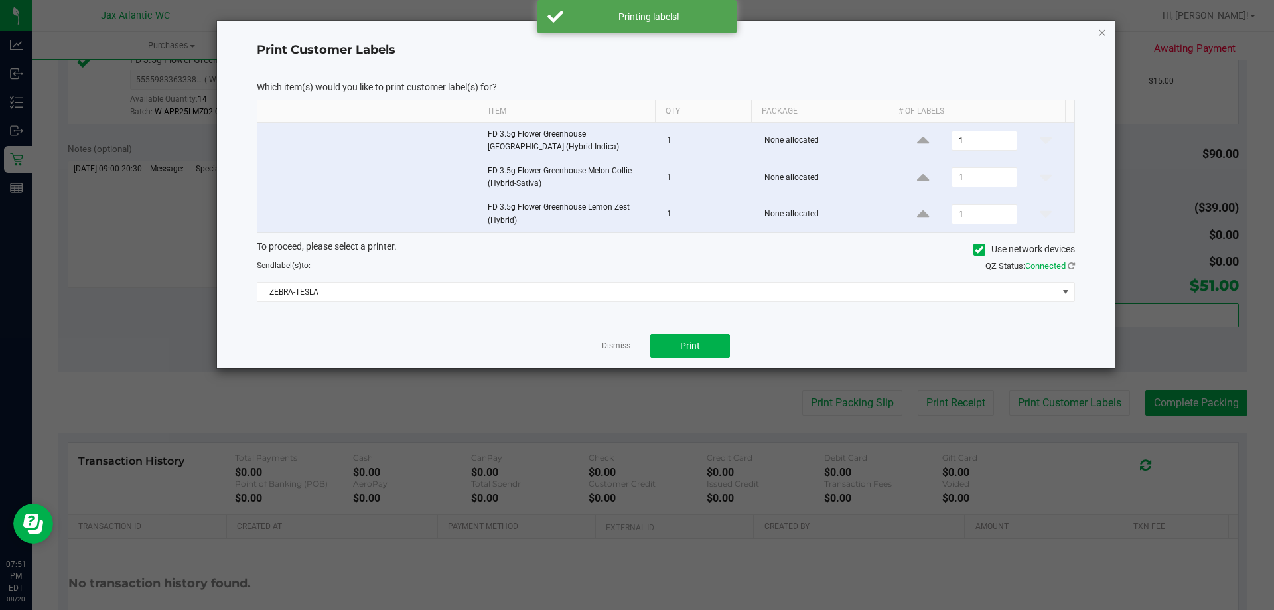
click at [1101, 32] on icon "button" at bounding box center [1102, 32] width 9 height 16
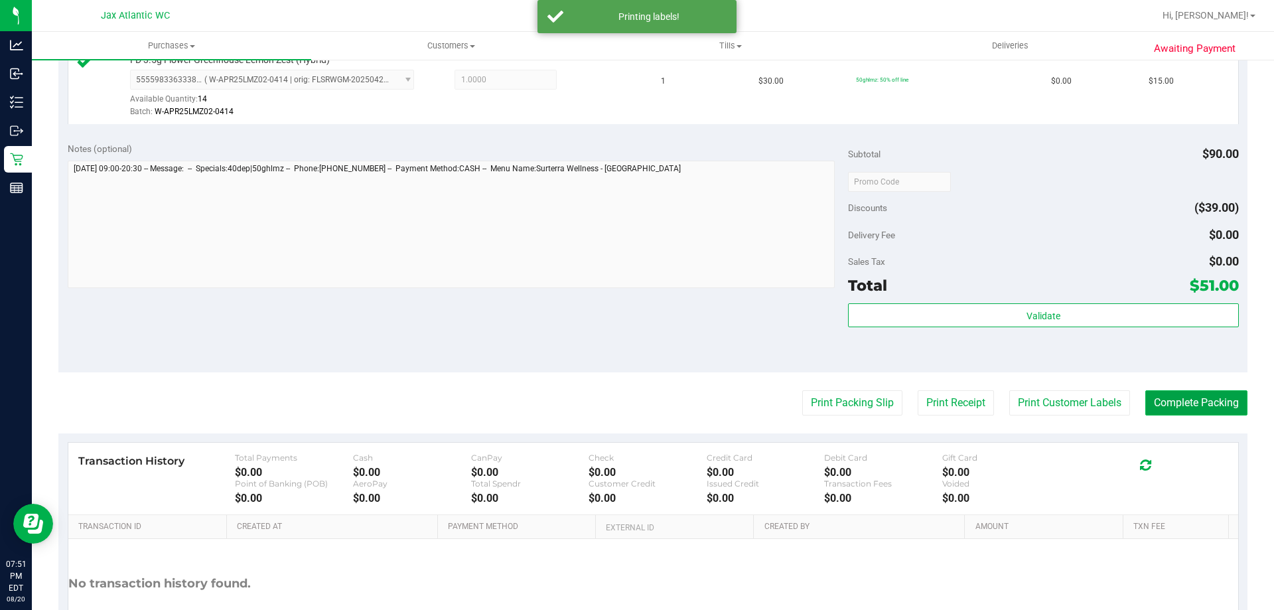
click at [1153, 402] on button "Complete Packing" at bounding box center [1196, 402] width 102 height 25
